Goal: Navigation & Orientation: Find specific page/section

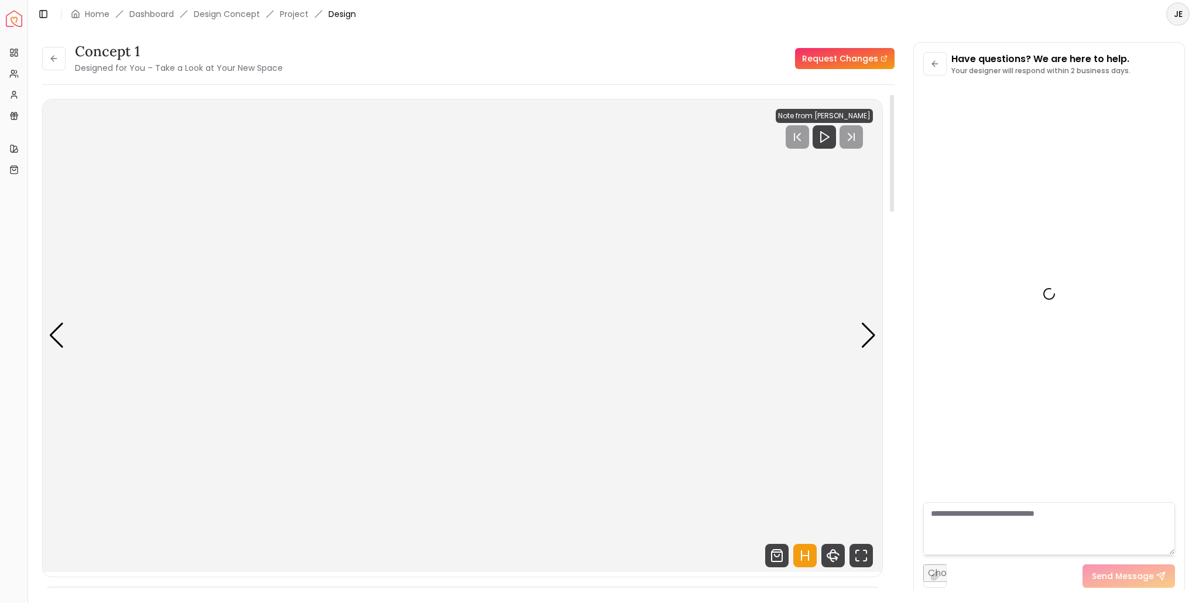
scroll to position [109, 0]
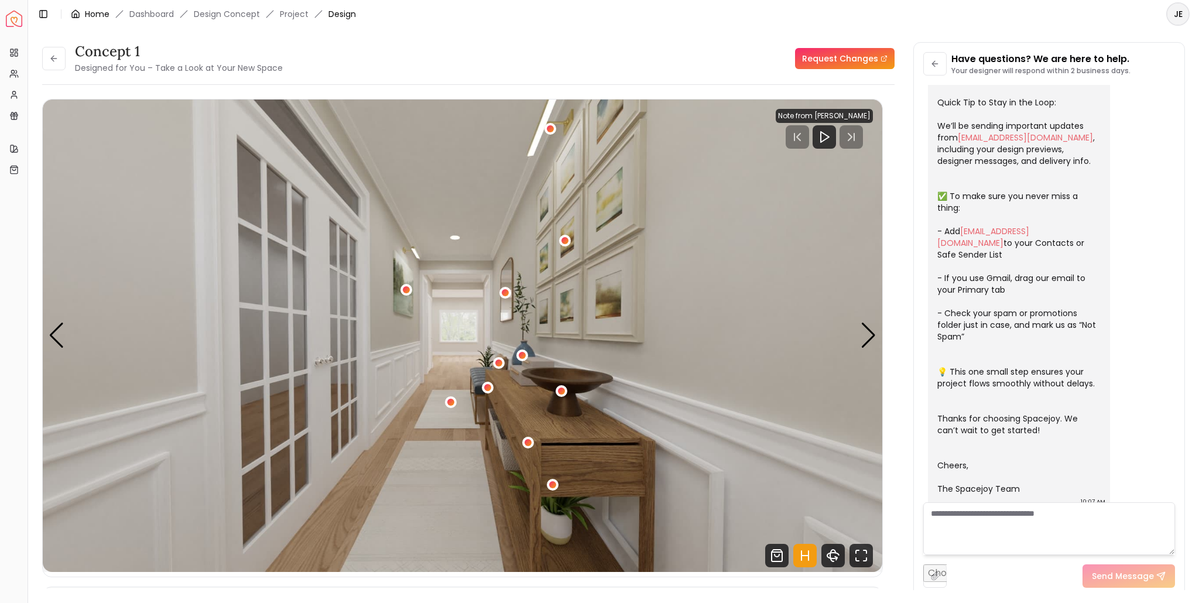
click at [86, 11] on link "Home" at bounding box center [97, 14] width 25 height 12
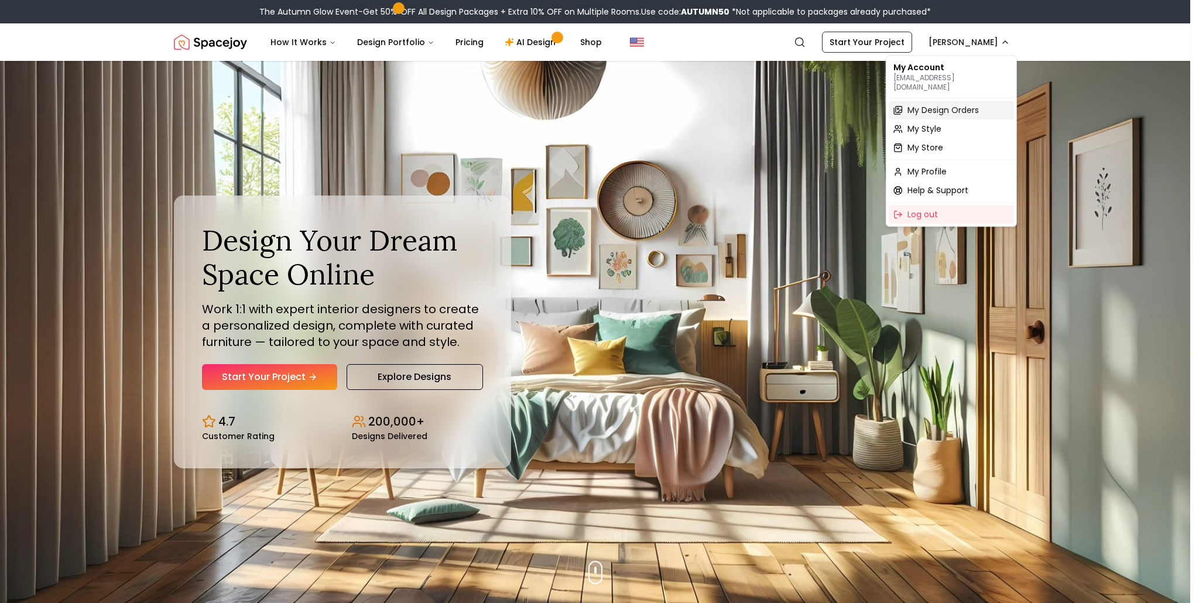
click at [928, 104] on span "My Design Orders" at bounding box center [943, 110] width 71 height 12
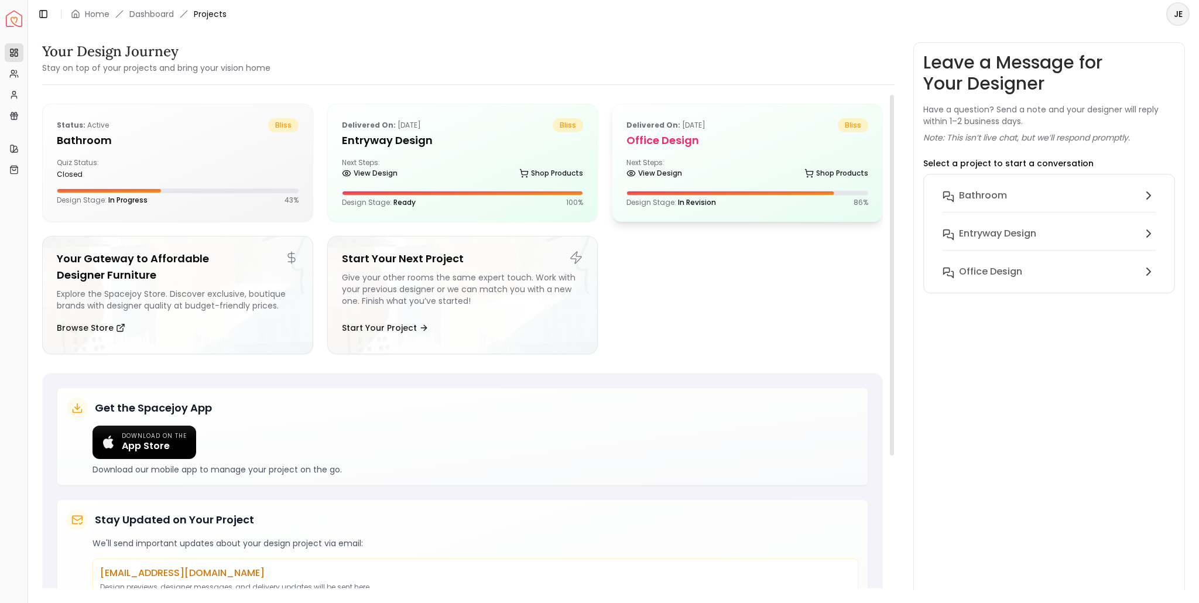
click at [691, 140] on h5 "Office design" at bounding box center [748, 140] width 242 height 16
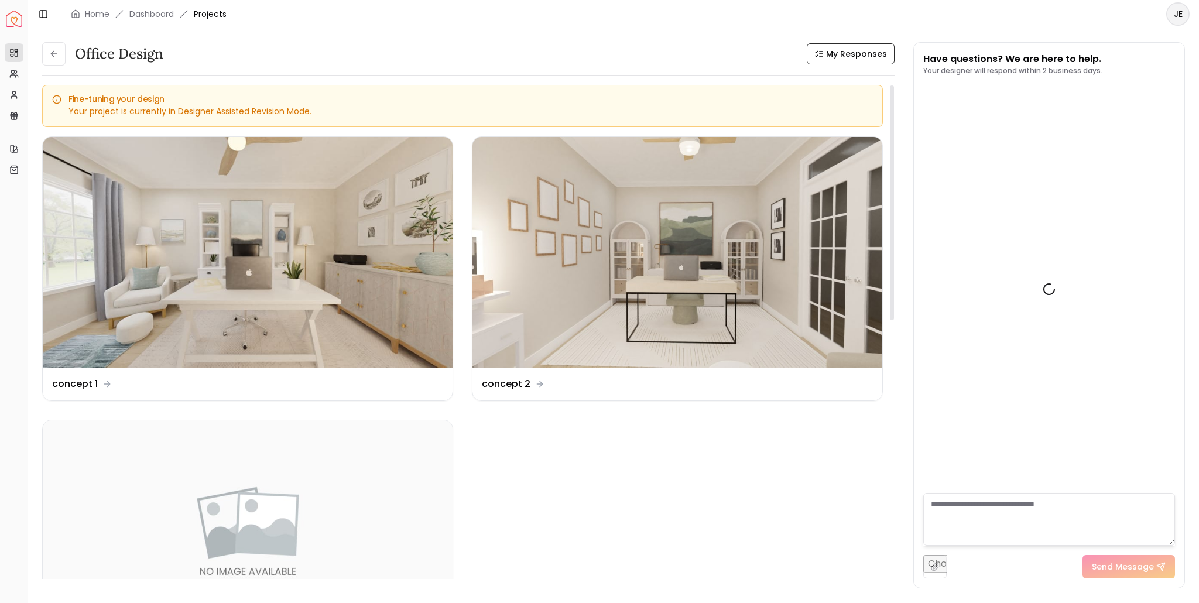
scroll to position [2182, 0]
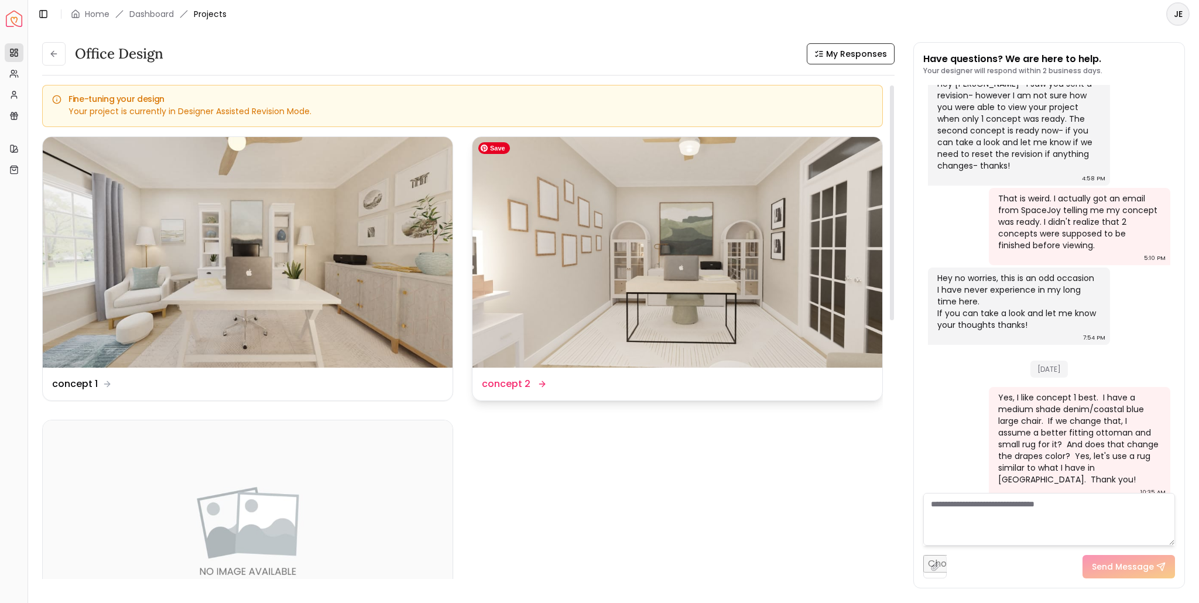
click at [676, 302] on img at bounding box center [678, 252] width 410 height 231
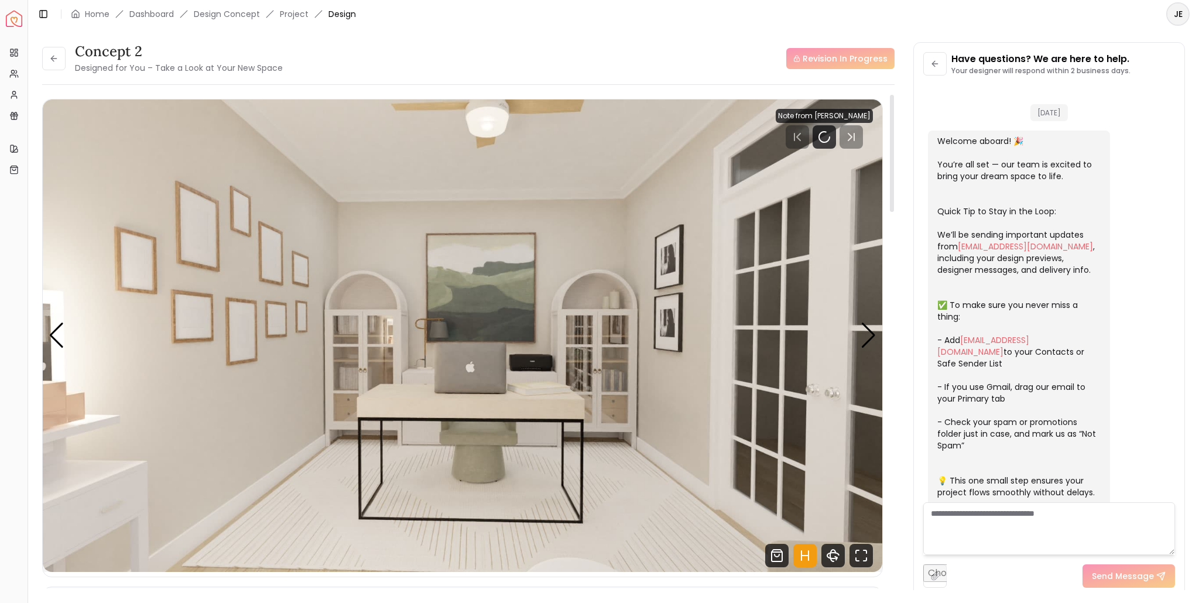
scroll to position [2173, 0]
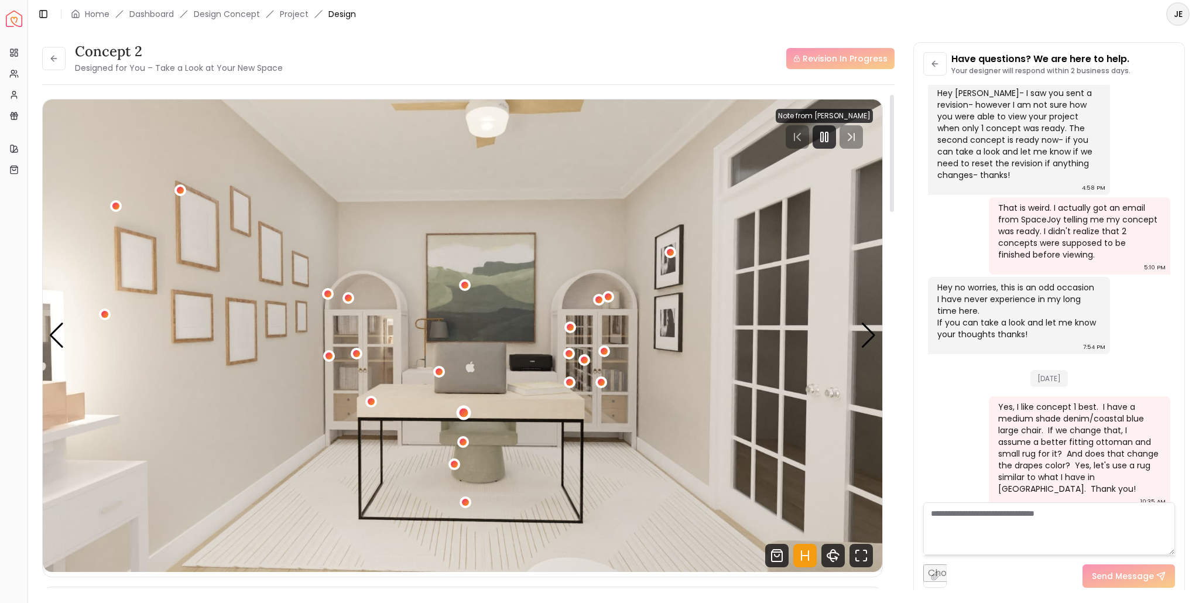
click at [464, 412] on div "1 / 5" at bounding box center [464, 412] width 9 height 9
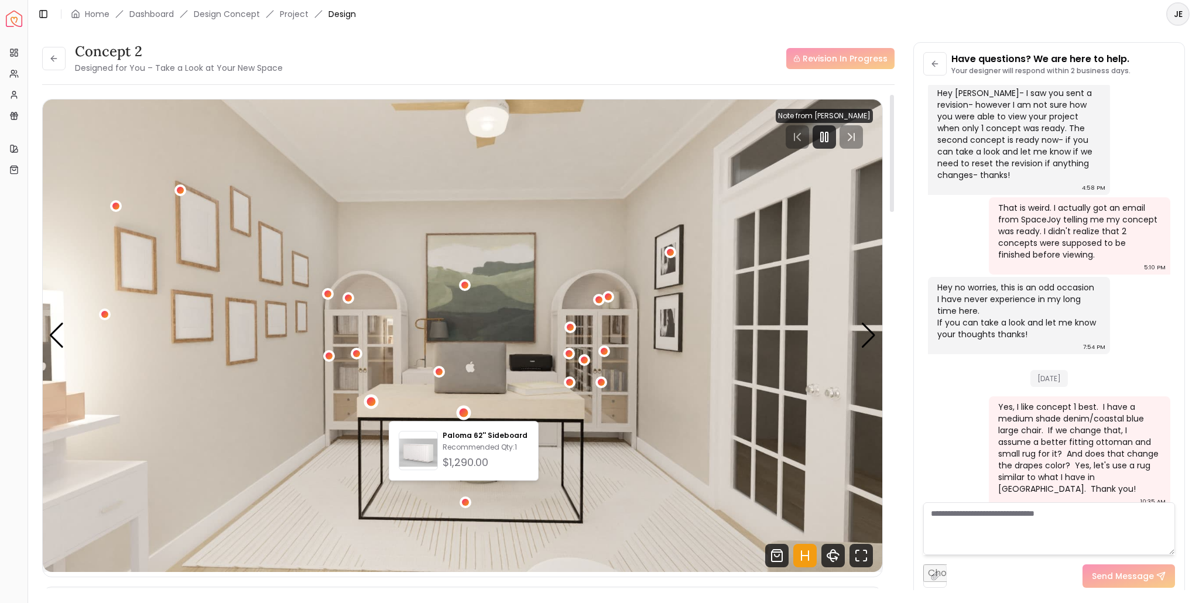
click at [372, 399] on div "1 / 5" at bounding box center [371, 401] width 9 height 9
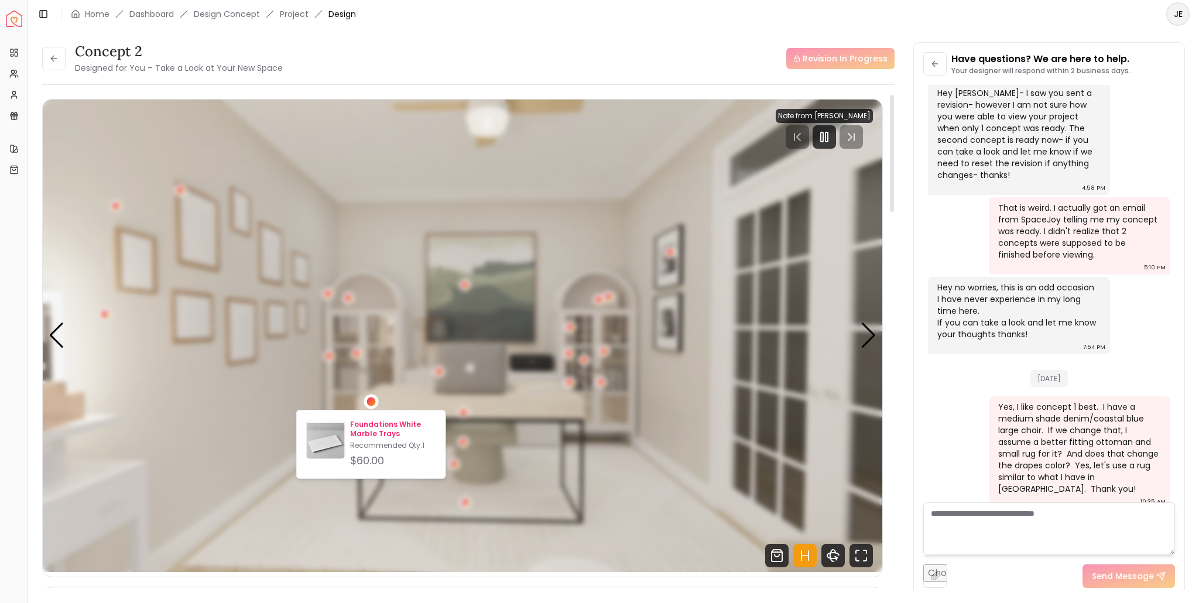
click at [377, 428] on p "Foundations White Marble Trays" at bounding box center [393, 429] width 86 height 19
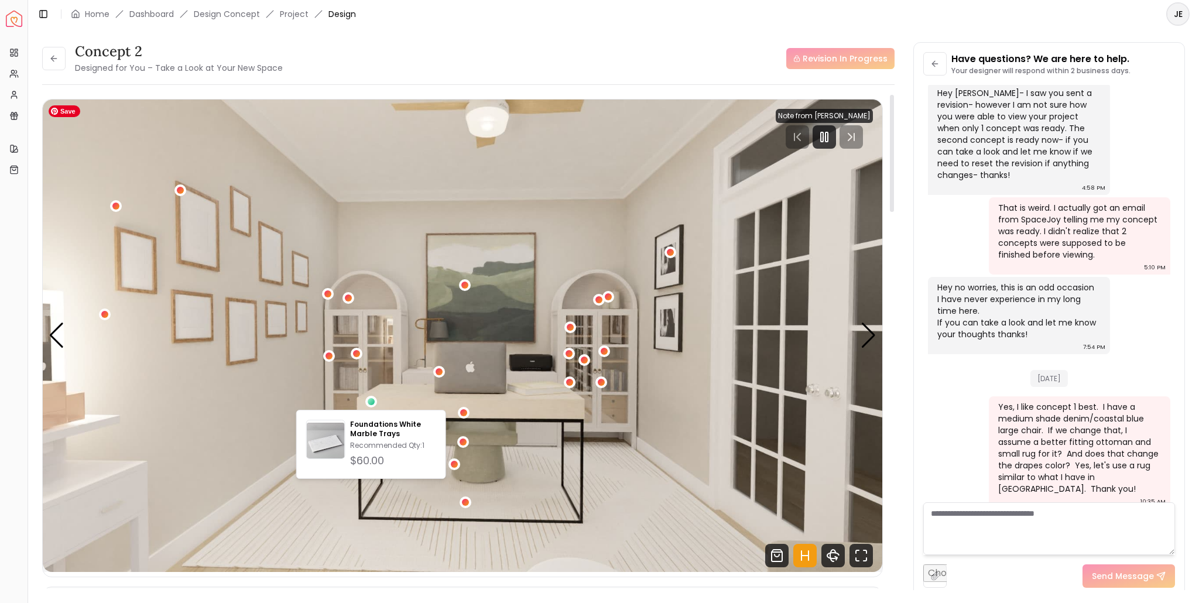
click at [555, 452] on img "1 / 5" at bounding box center [463, 336] width 840 height 473
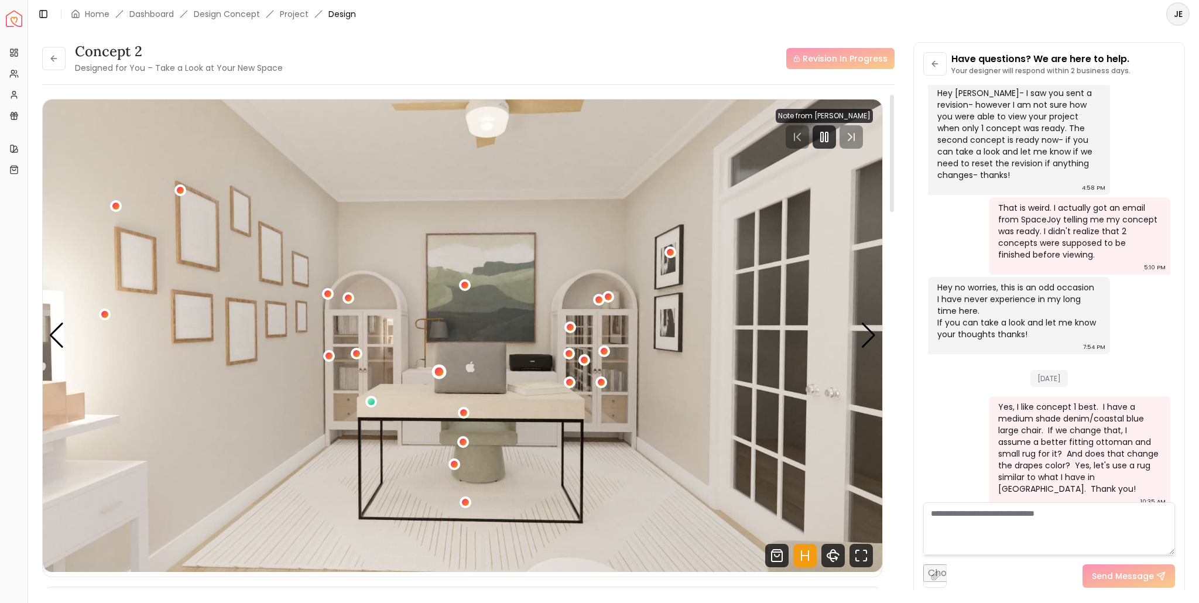
click at [439, 368] on div "1 / 5" at bounding box center [439, 371] width 9 height 9
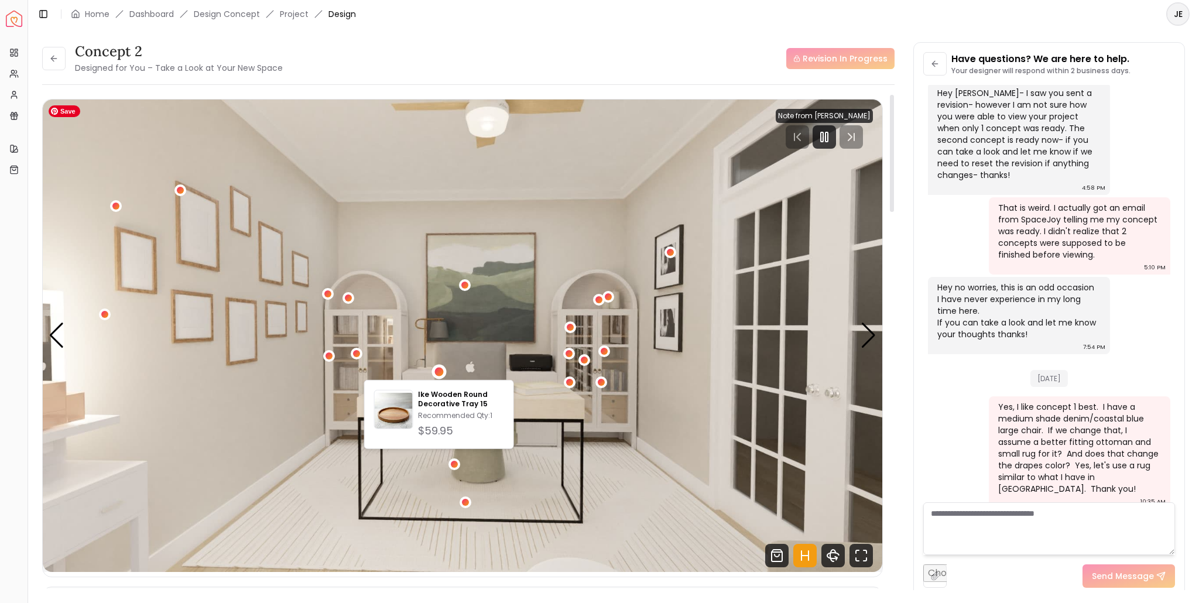
click at [566, 405] on img "1 / 5" at bounding box center [463, 336] width 840 height 473
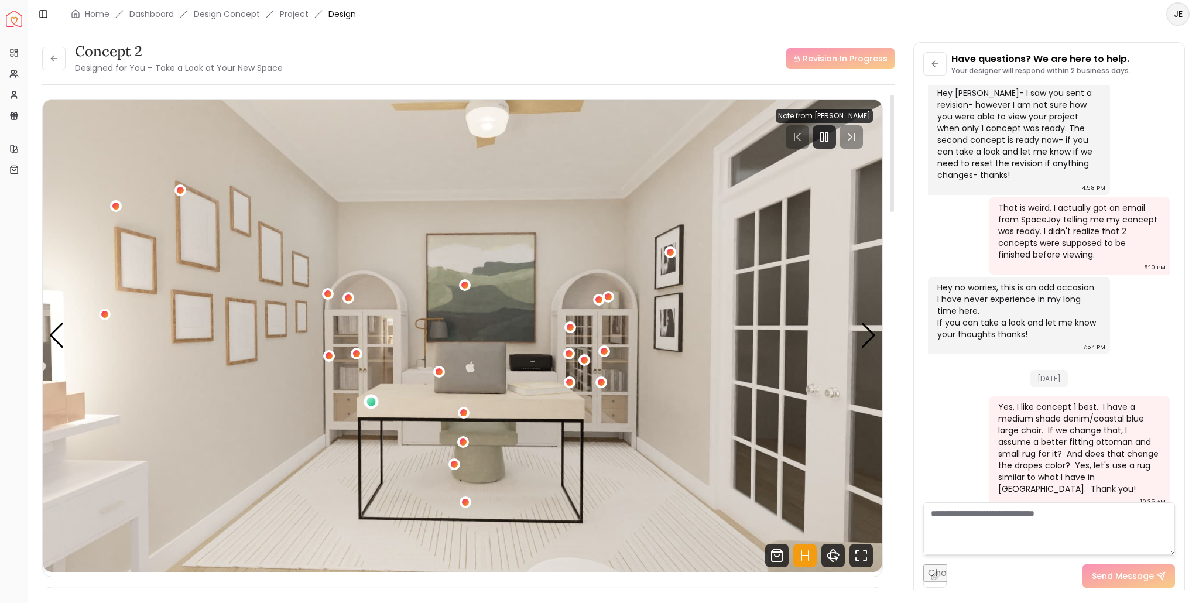
click at [370, 400] on div "1 / 5" at bounding box center [371, 401] width 9 height 9
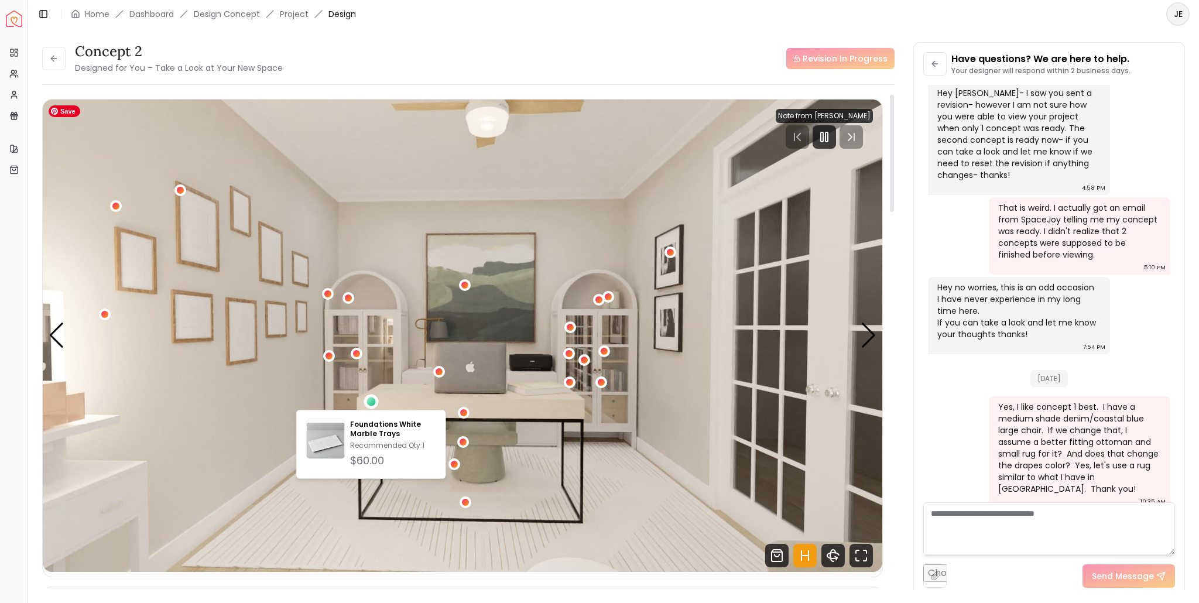
click at [531, 402] on img "1 / 5" at bounding box center [463, 336] width 840 height 473
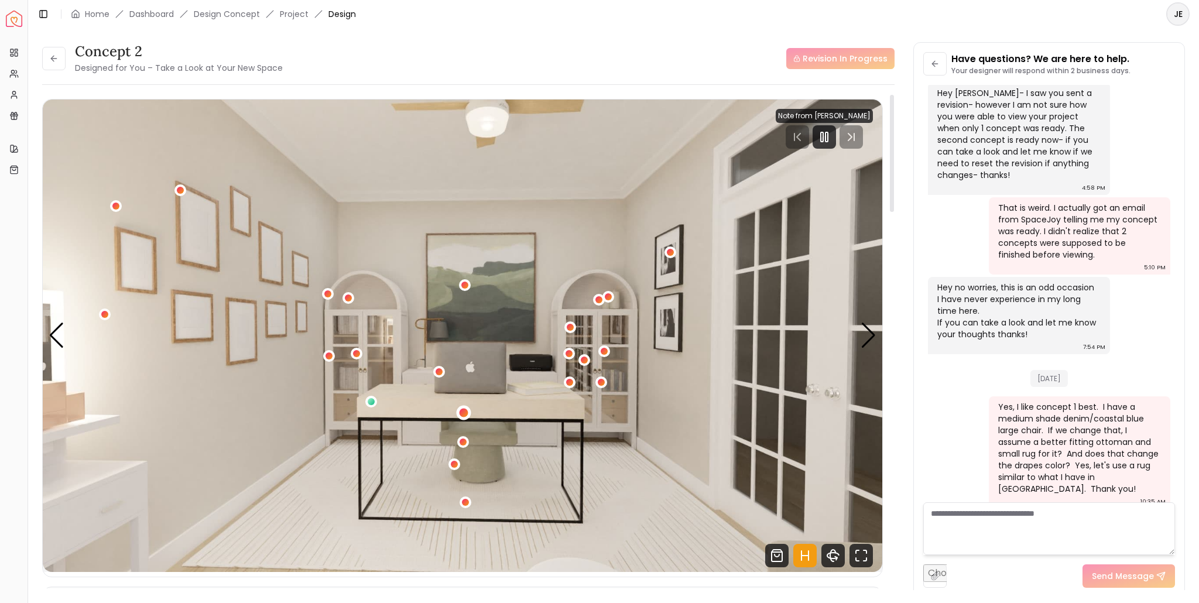
click at [464, 415] on div "1 / 5" at bounding box center [464, 412] width 9 height 9
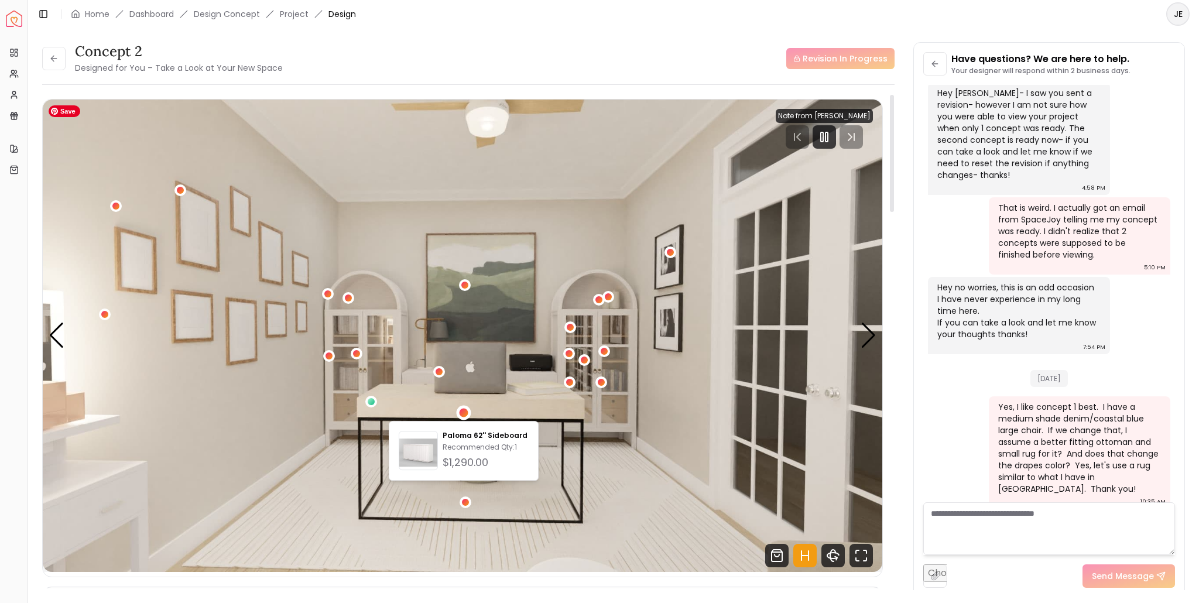
click at [551, 411] on img "1 / 5" at bounding box center [463, 336] width 840 height 473
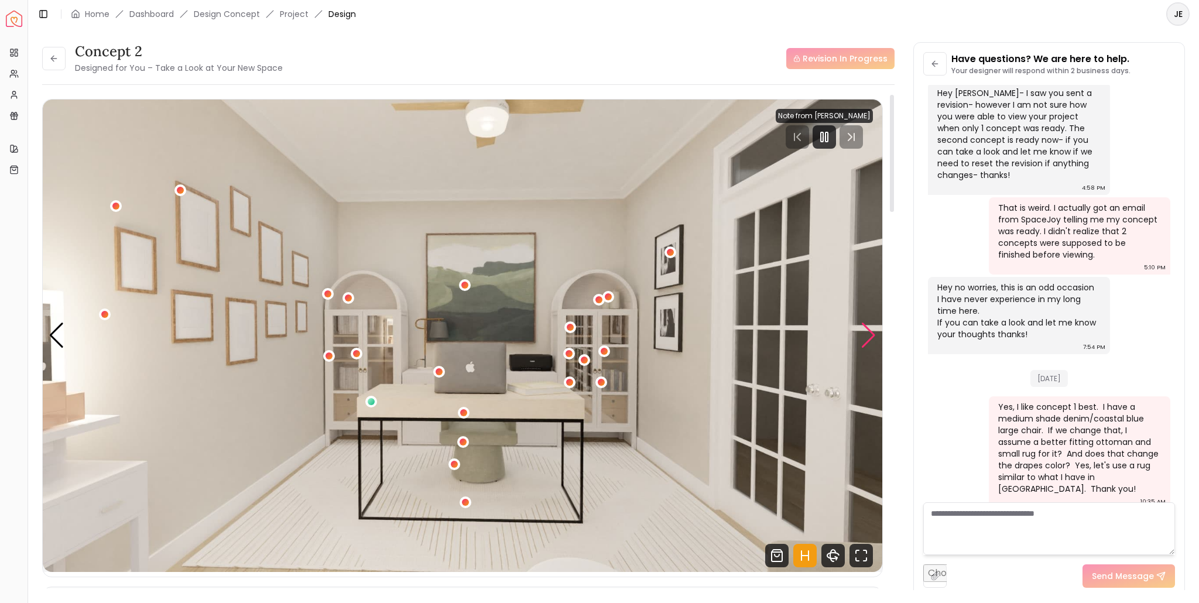
click at [867, 331] on div "Next slide" at bounding box center [869, 336] width 16 height 26
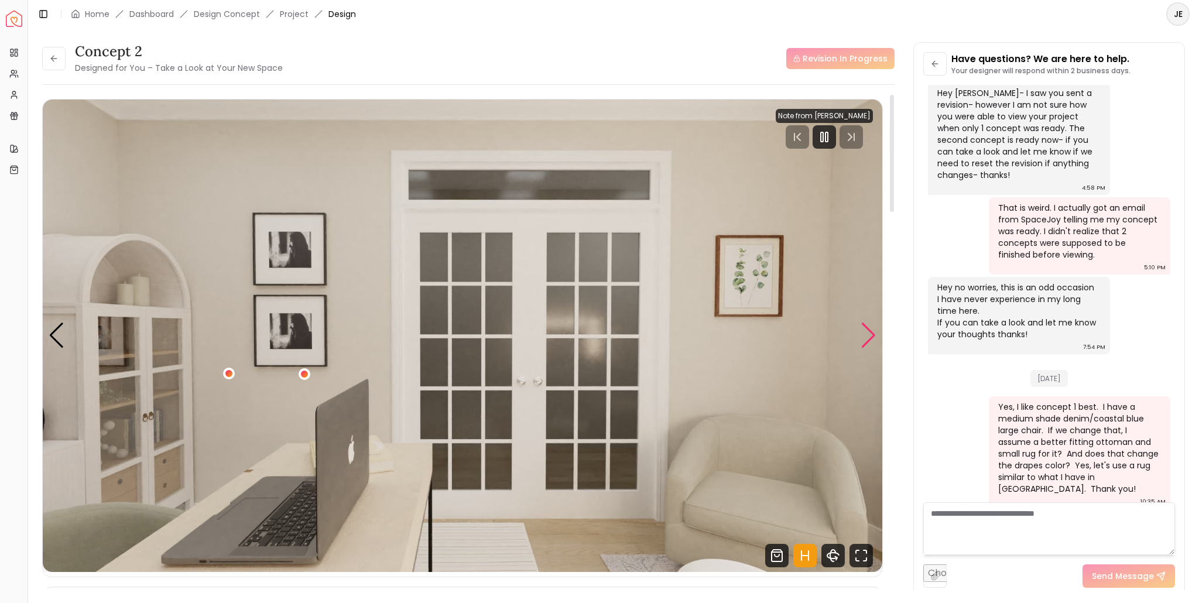
click at [867, 331] on div "Next slide" at bounding box center [869, 336] width 16 height 26
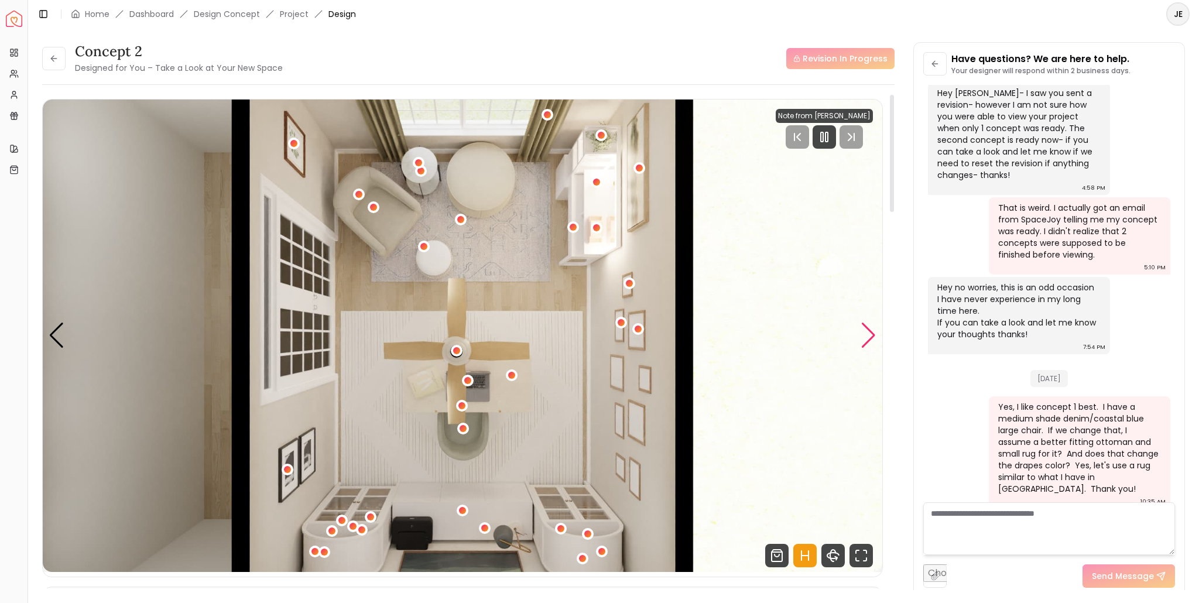
click at [867, 331] on div "Next slide" at bounding box center [869, 336] width 16 height 26
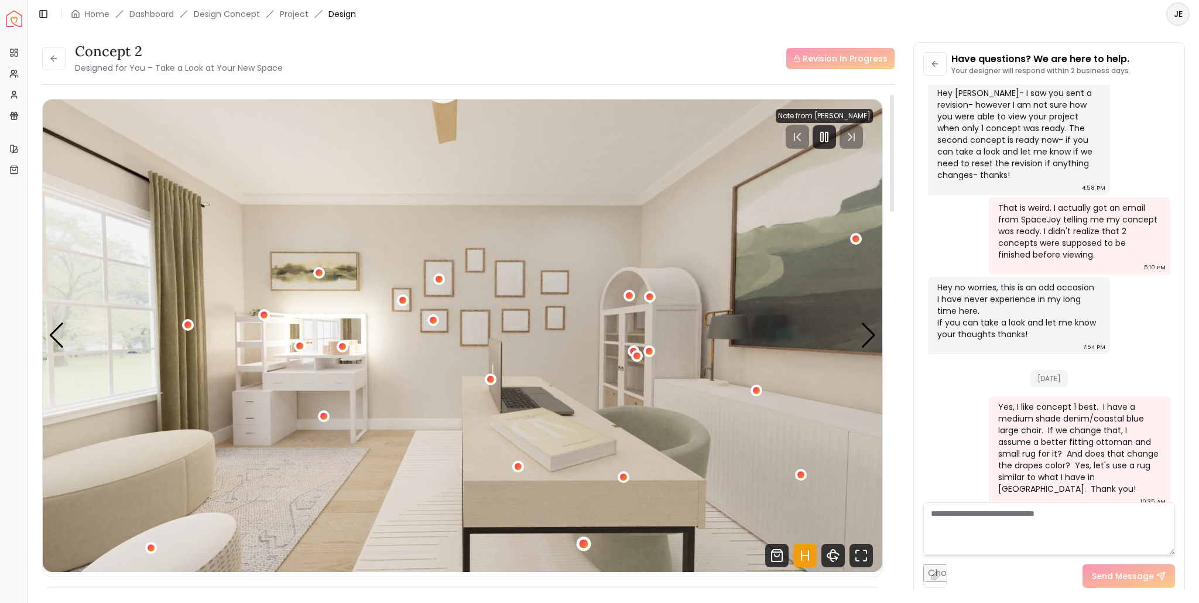
click at [584, 540] on div "4 / 5" at bounding box center [584, 544] width 9 height 9
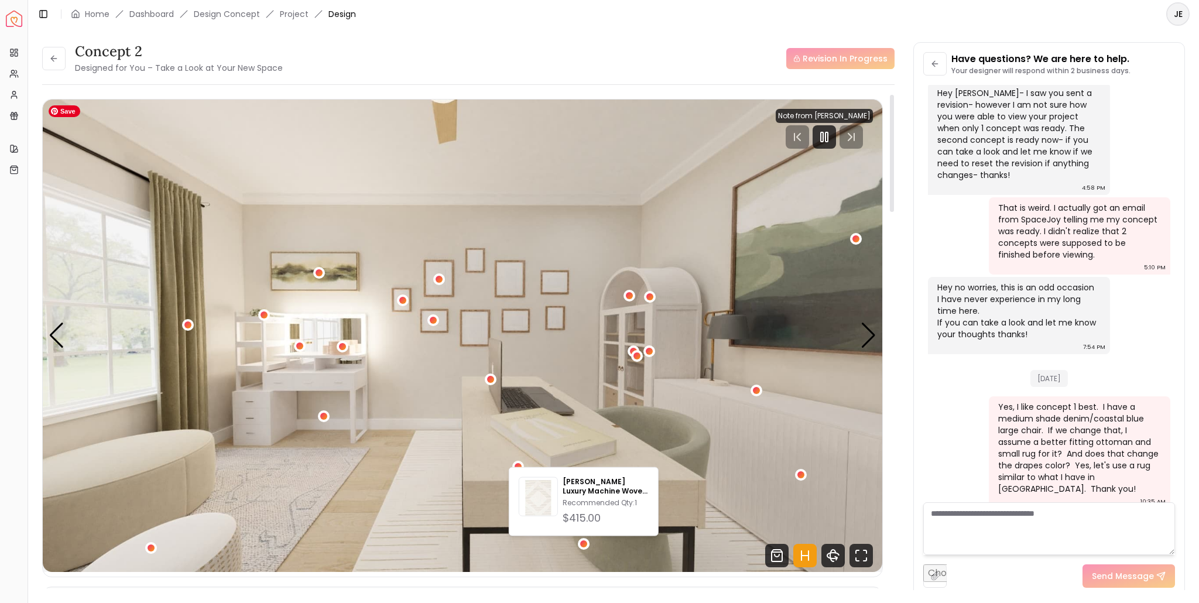
click at [487, 507] on img "4 / 5" at bounding box center [463, 336] width 840 height 473
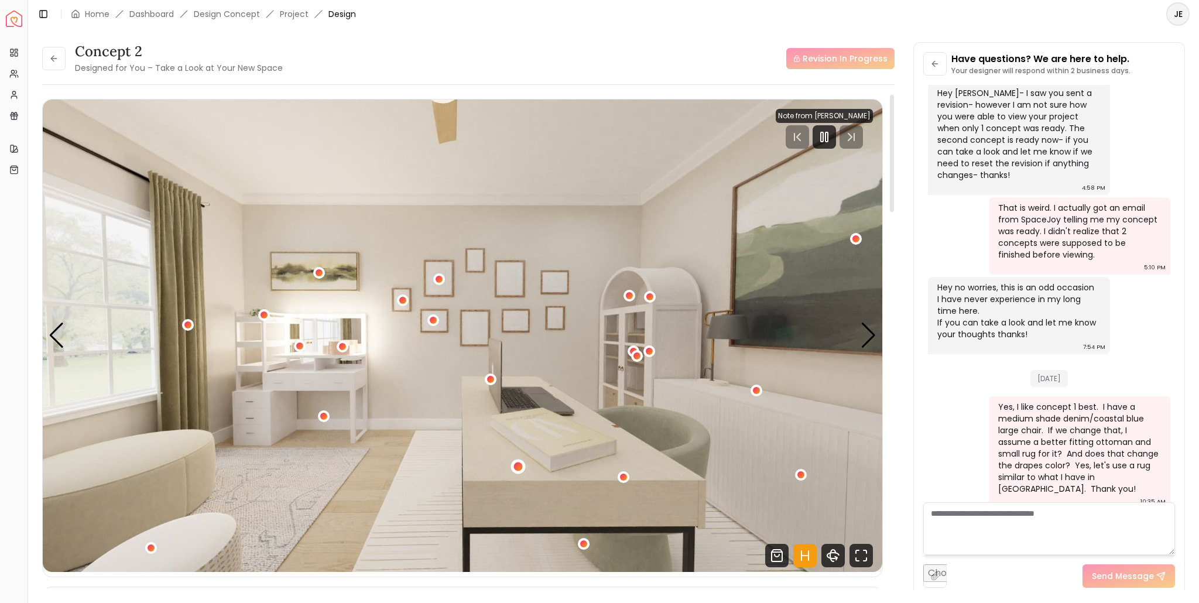
click at [520, 467] on div "4 / 5" at bounding box center [518, 467] width 9 height 9
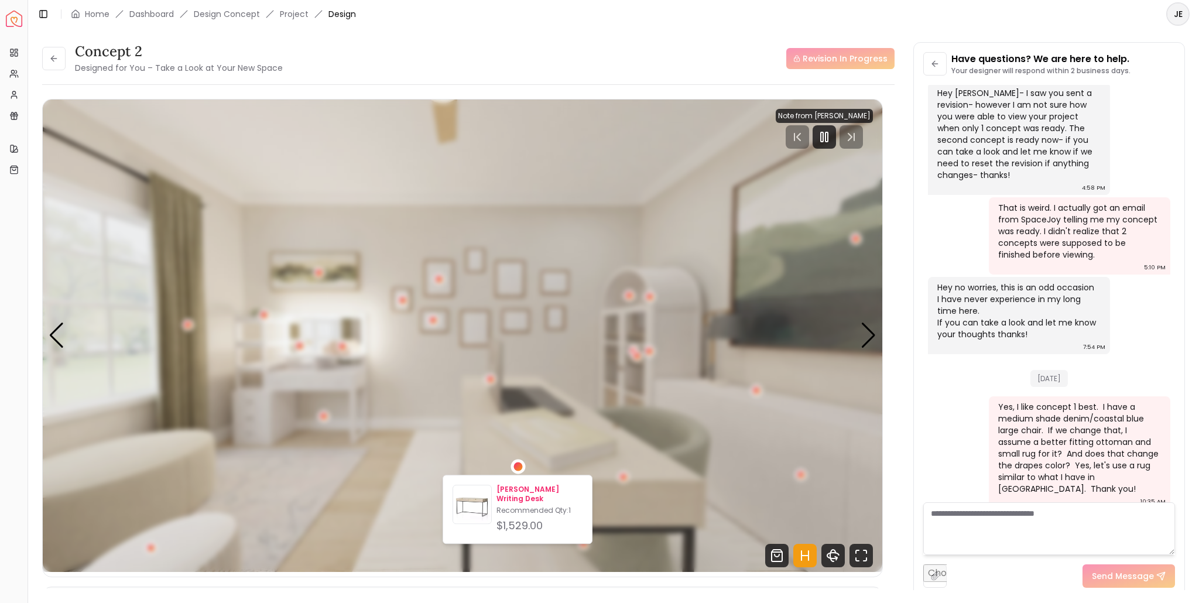
click at [527, 506] on p "Recommended Qty: 1" at bounding box center [540, 510] width 86 height 9
